Goal: Task Accomplishment & Management: Manage account settings

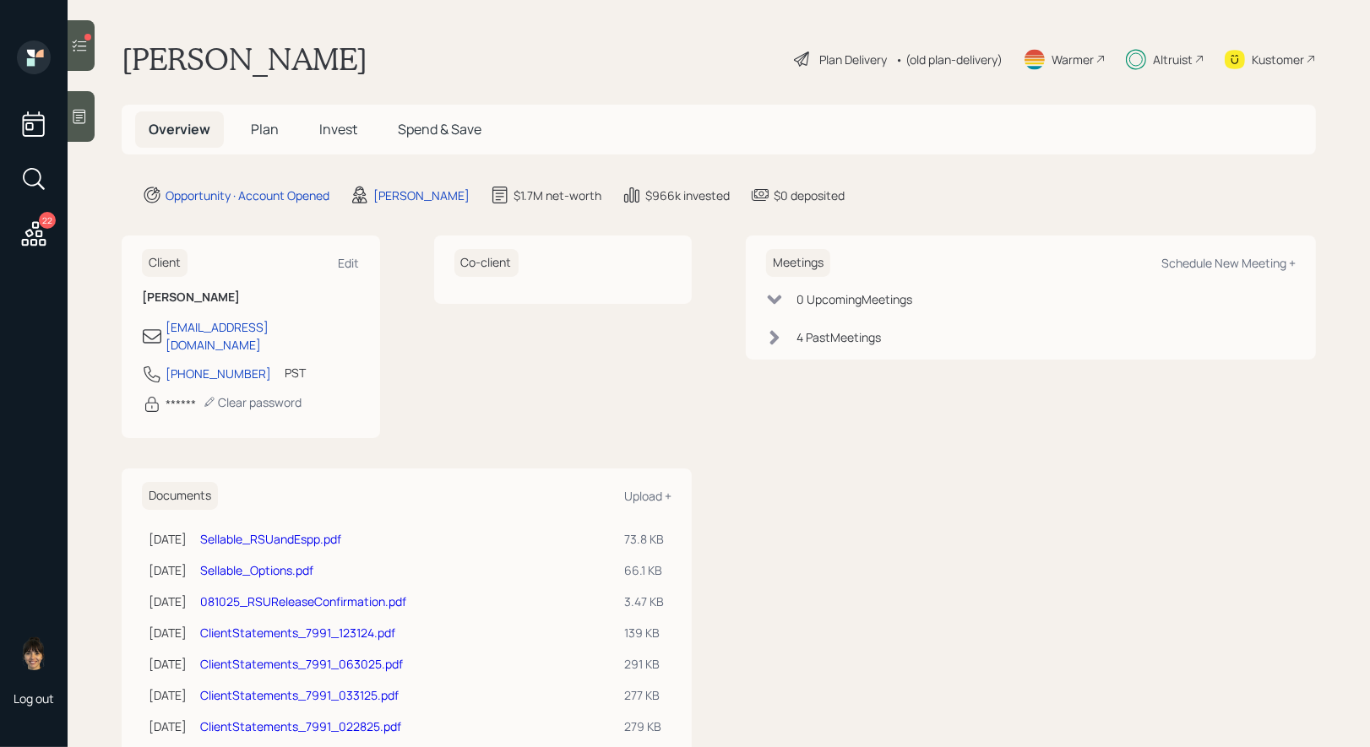
click at [342, 124] on span "Invest" at bounding box center [338, 129] width 38 height 19
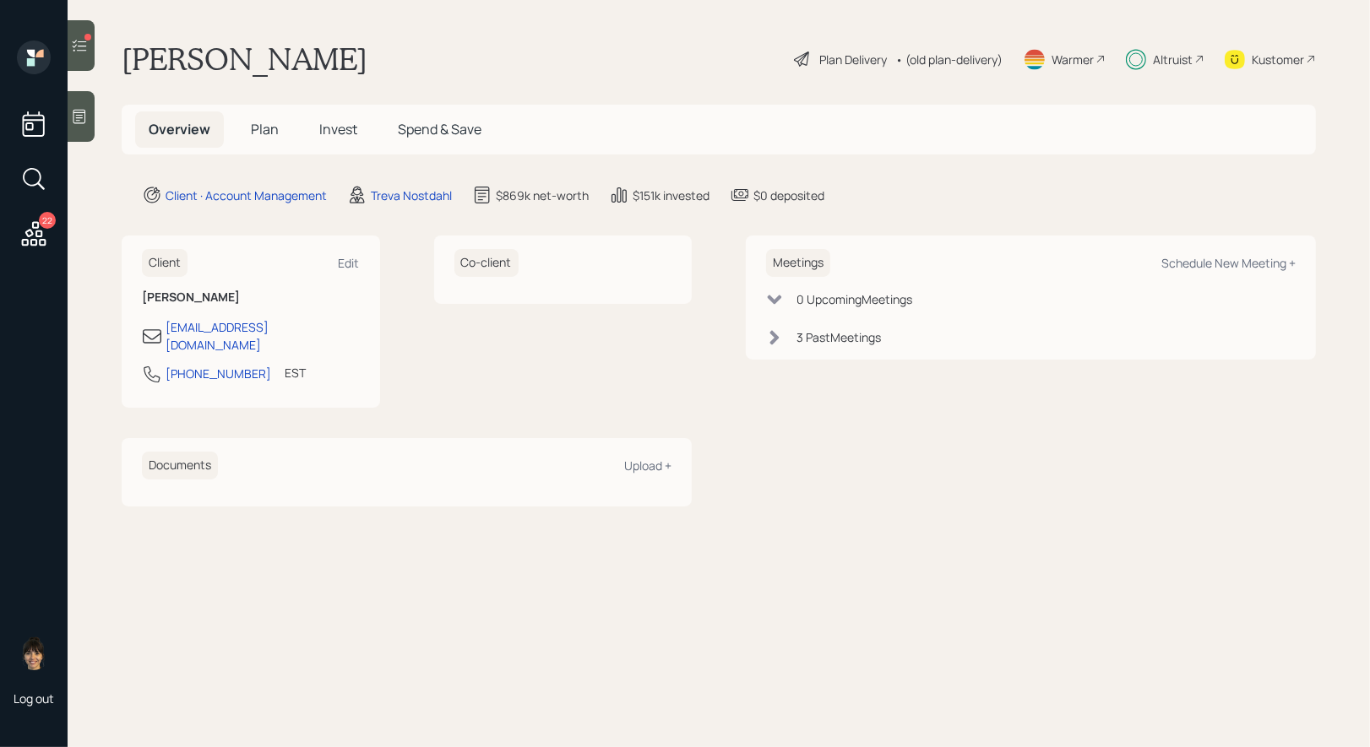
click at [340, 129] on span "Invest" at bounding box center [338, 129] width 38 height 19
